Goal: Information Seeking & Learning: Check status

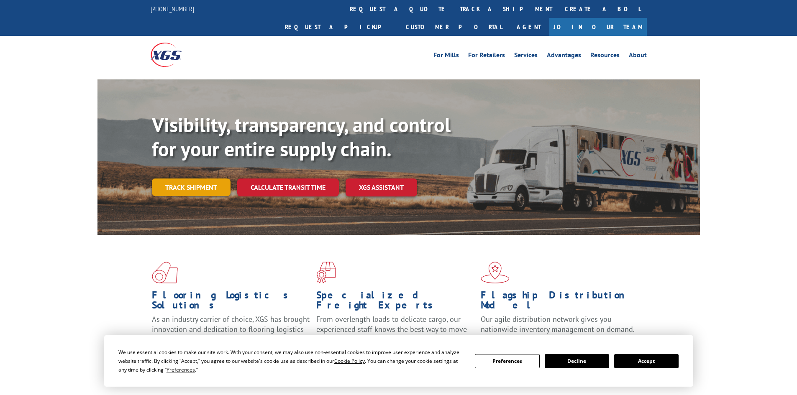
click at [203, 179] on link "Track shipment" at bounding box center [191, 188] width 79 height 18
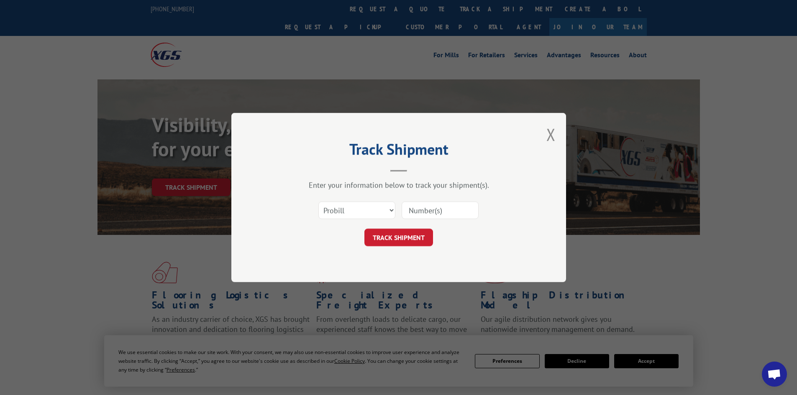
click at [431, 208] on input at bounding box center [440, 211] width 77 height 18
paste input "17156741"
type input "17156741"
click at [407, 236] on button "TRACK SHIPMENT" at bounding box center [399, 238] width 69 height 18
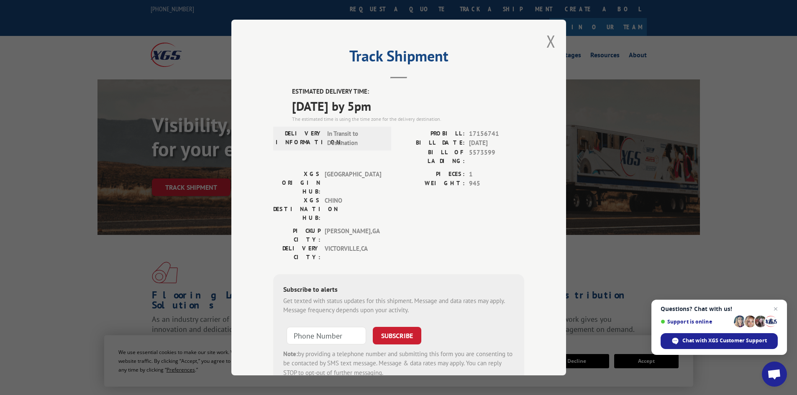
drag, startPoint x: 552, startPoint y: 38, endPoint x: 485, endPoint y: 49, distance: 67.4
click at [485, 49] on div "Track Shipment ESTIMATED DELIVERY TIME: [DATE] by 5pm The estimated time is usi…" at bounding box center [398, 198] width 335 height 356
click at [549, 44] on button "Close modal" at bounding box center [551, 41] width 9 height 22
